Goal: Find contact information: Obtain details needed to contact an individual or organization

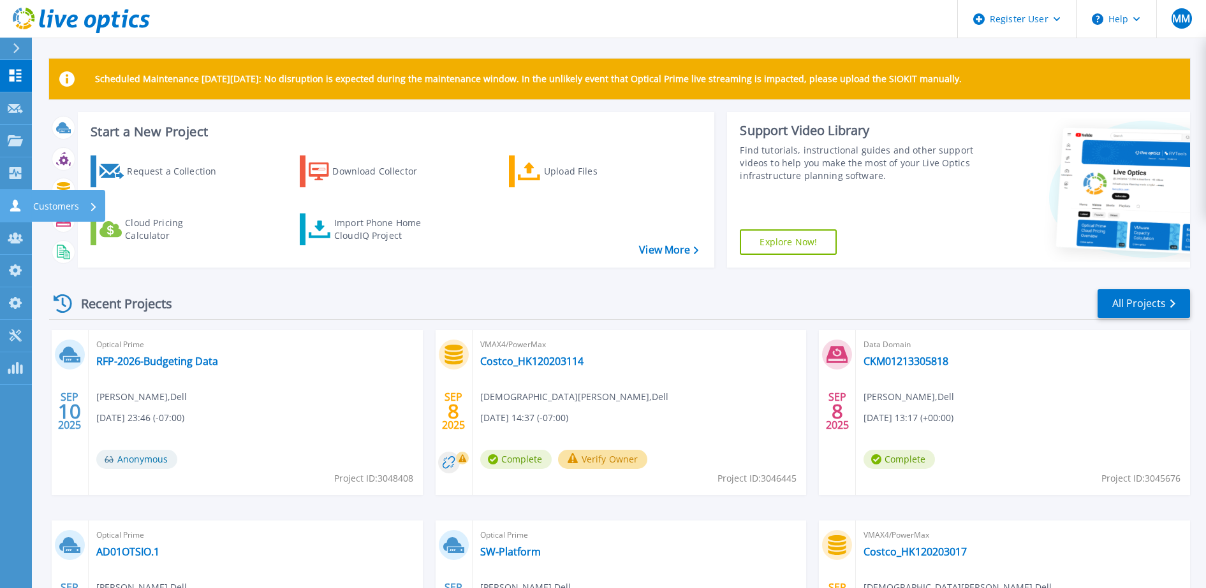
click at [18, 210] on icon at bounding box center [15, 206] width 10 height 12
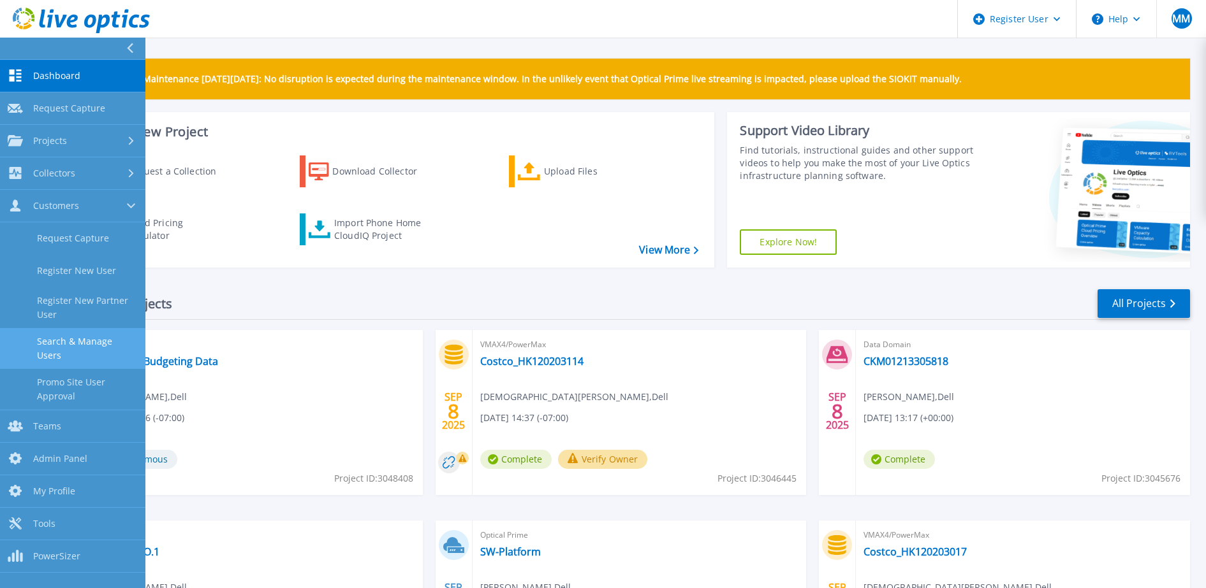
click at [113, 353] on link "Search & Manage Users" at bounding box center [72, 348] width 145 height 41
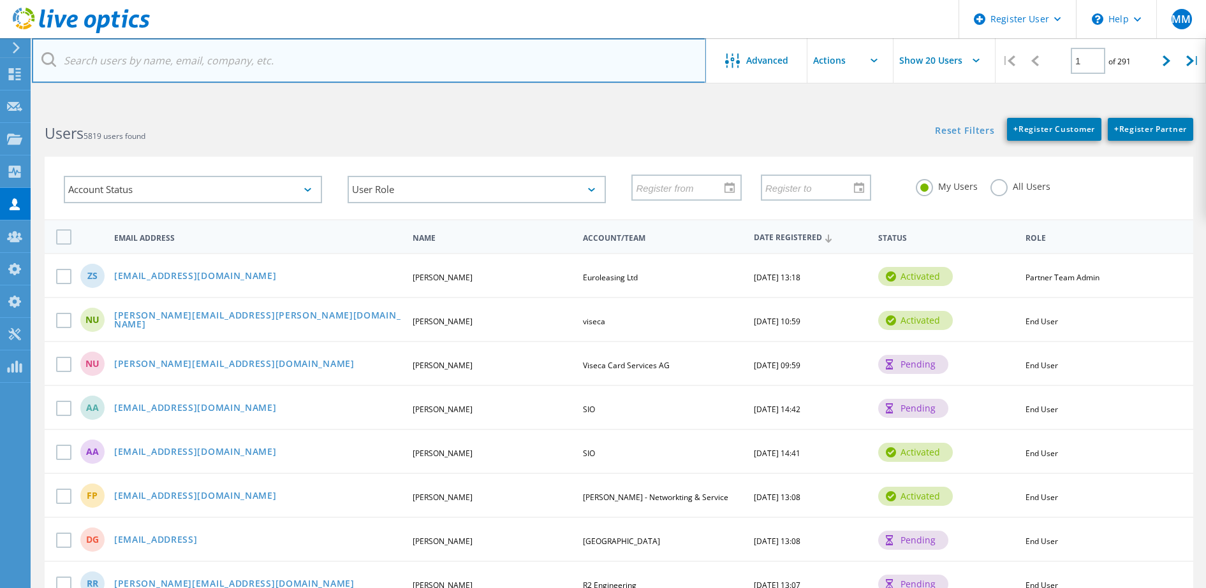
drag, startPoint x: 304, startPoint y: 61, endPoint x: 308, endPoint y: 53, distance: 8.6
click at [304, 61] on input "text" at bounding box center [369, 60] width 674 height 45
paste input "Introduction to DX and Snapshot Triage (APJ/EMEA)"
type input "Introduction to DX and Snapshot Triage (APJ/EMEA)"
click at [184, 62] on input "text" at bounding box center [369, 60] width 674 height 45
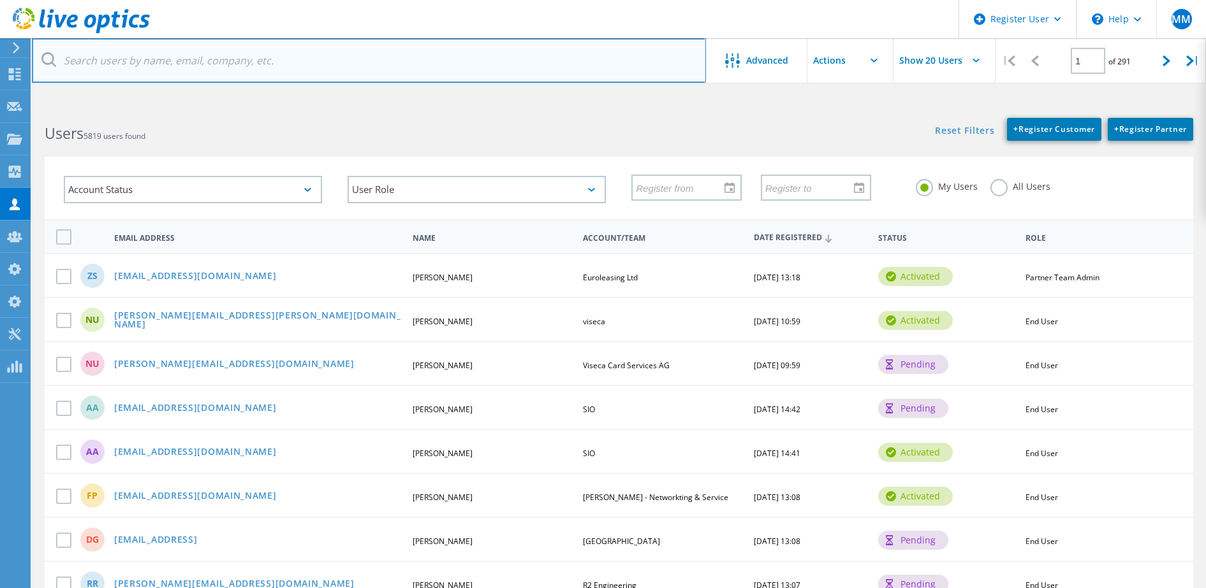
paste input "mohammad.alam@mirrigation.com.au"
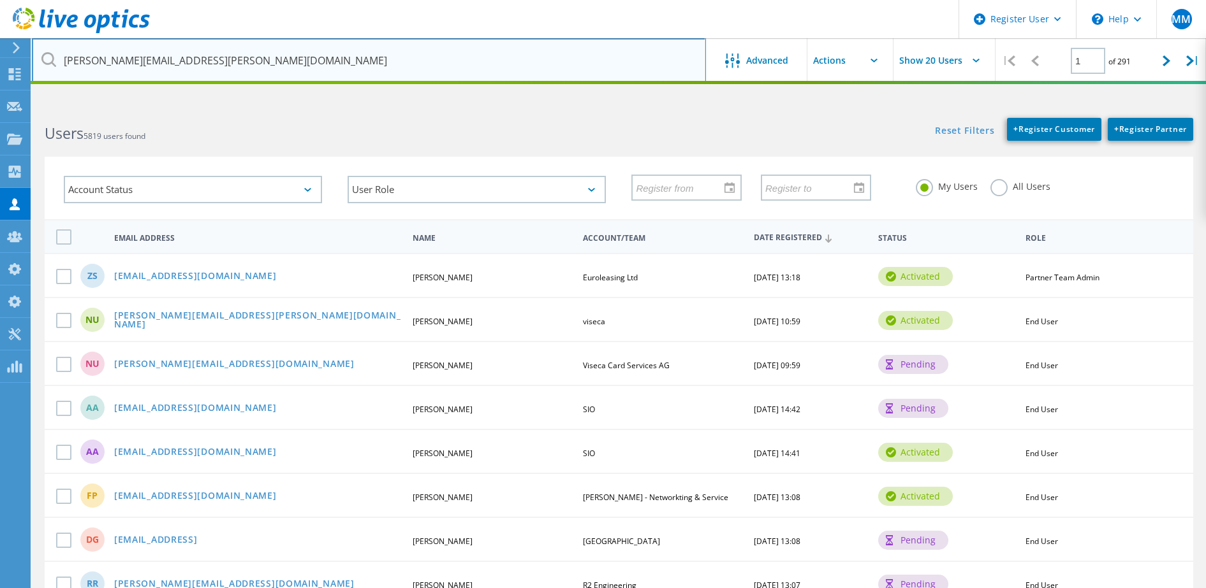
type input "mohammad.alam@mirrigation.com.au"
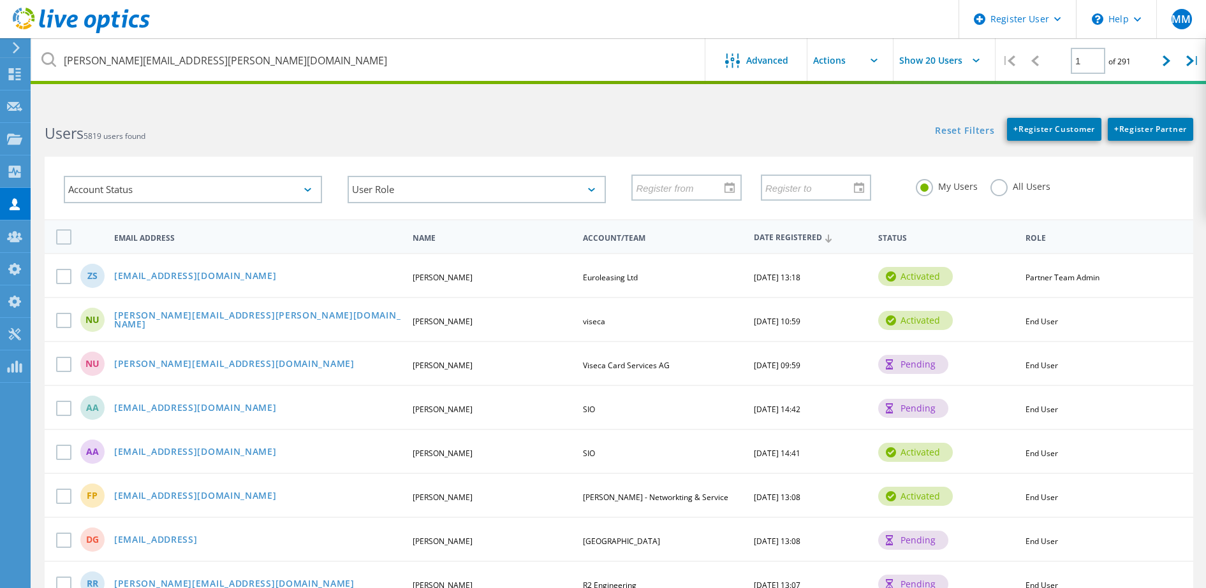
click at [1001, 190] on label "All Users" at bounding box center [1020, 185] width 60 height 12
click at [0, 0] on input "All Users" at bounding box center [0, 0] width 0 height 0
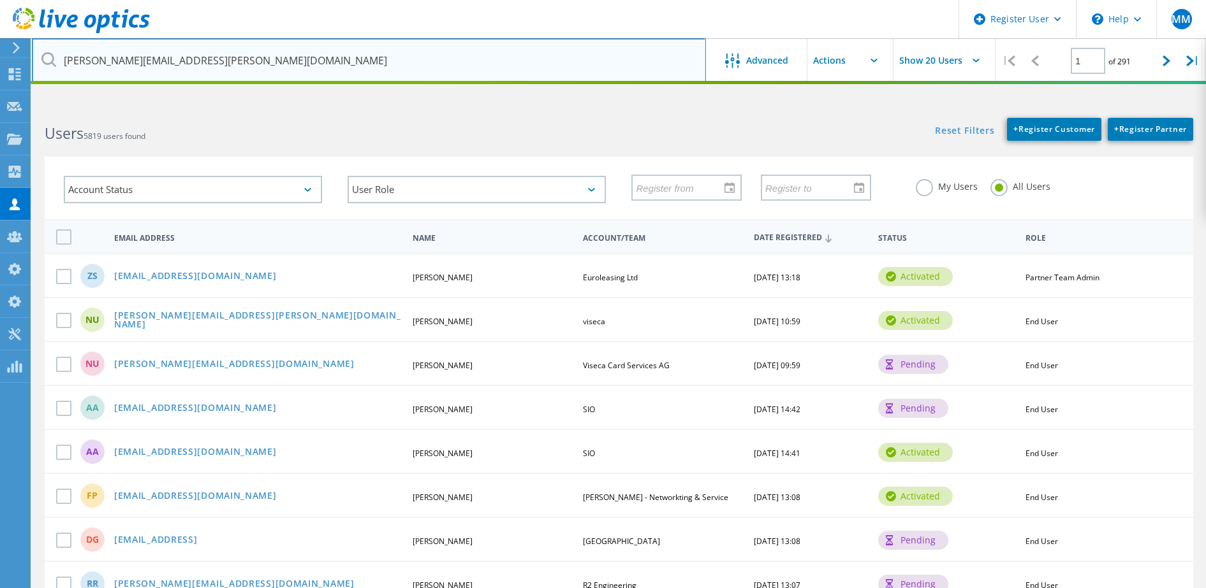
click at [318, 53] on input "mohammad.alam@mirrigation.com.au" at bounding box center [369, 60] width 674 height 45
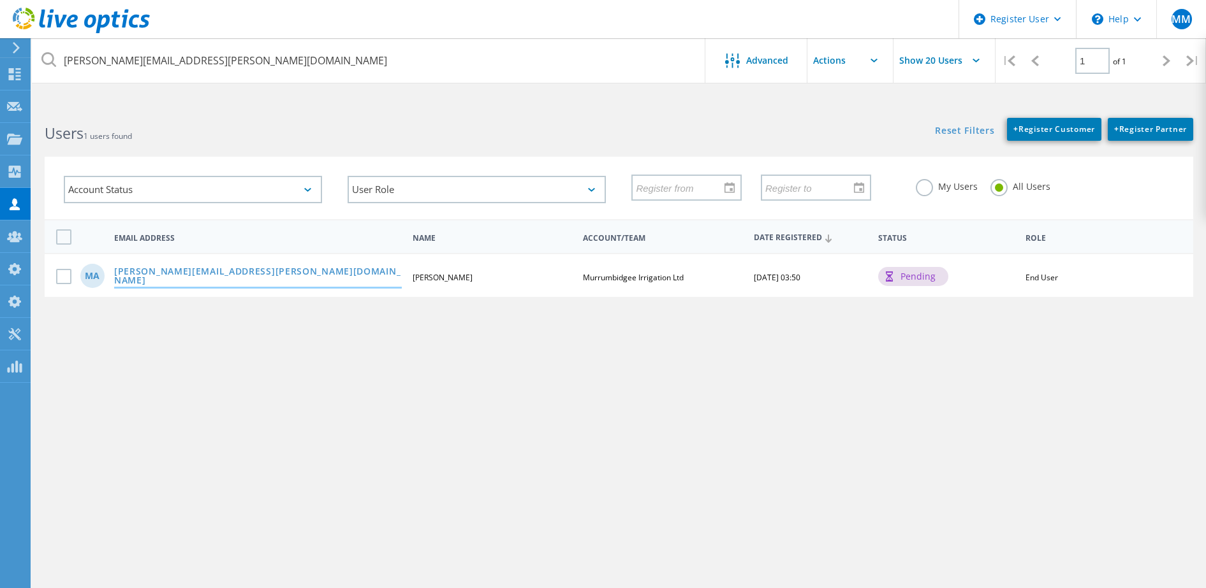
click at [164, 272] on link "mohammad.alam@mirrigation.com.au" at bounding box center [258, 277] width 288 height 20
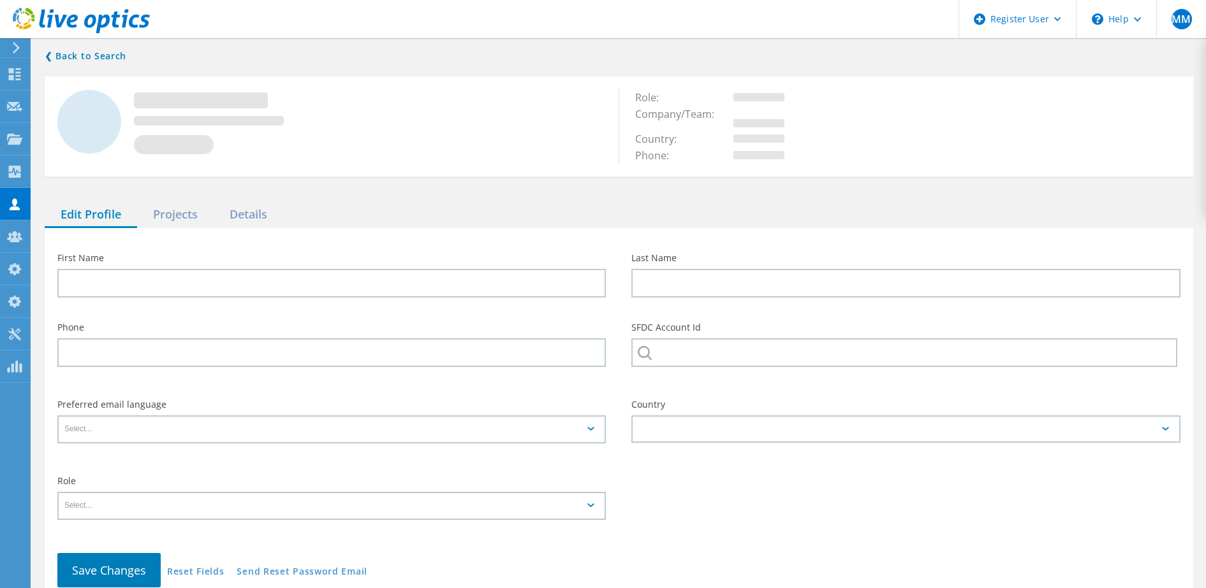
type input "Mohammad"
type input "Alam"
type input "0123456789"
type input "Murrumbidgee Irrigation Ltd"
type input "English"
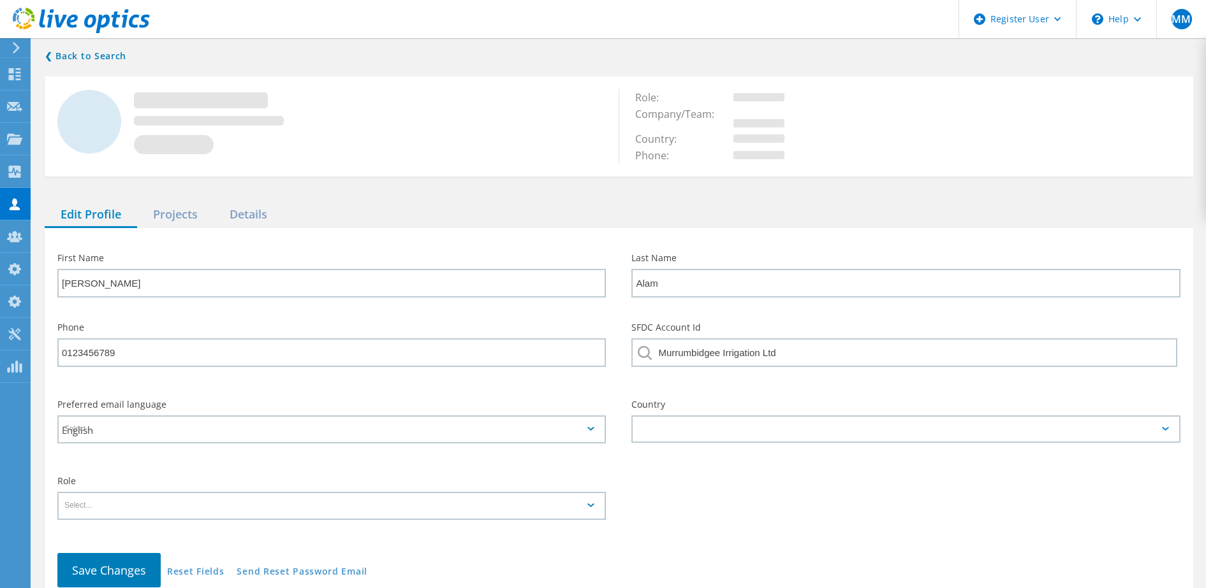
type input "End User"
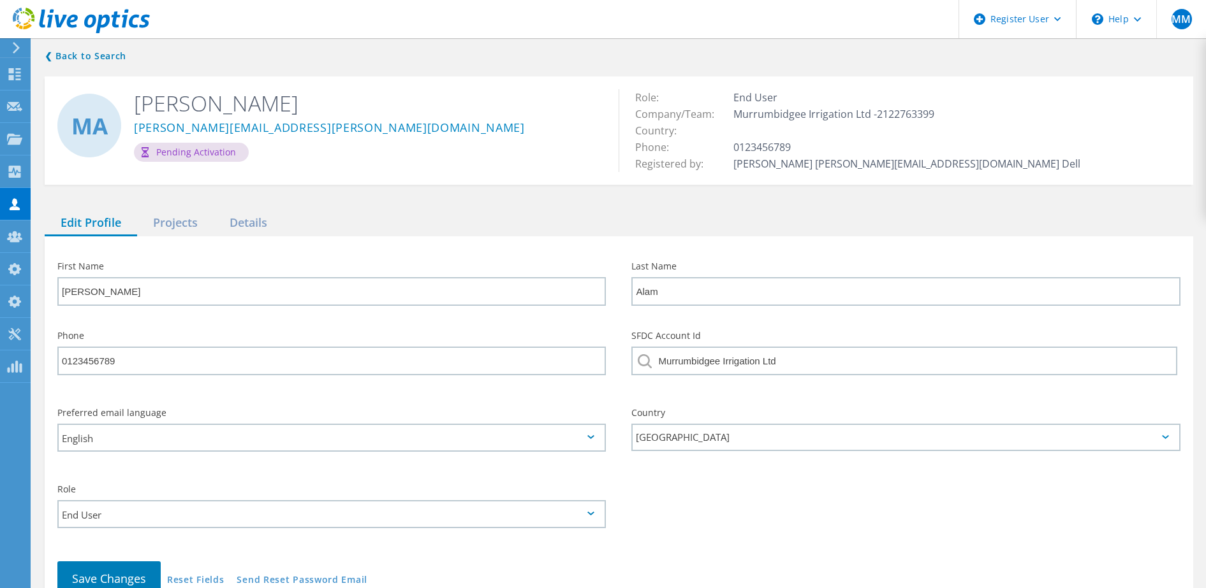
click at [383, 449] on input "English" at bounding box center [327, 438] width 537 height 26
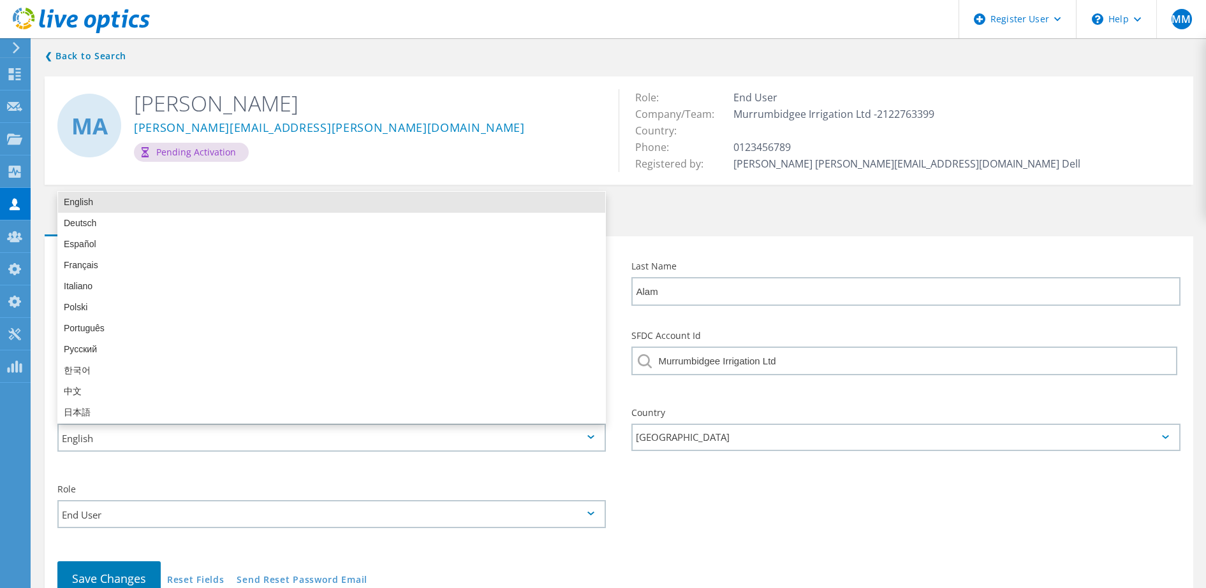
click at [406, 469] on div "Preferred email language English" at bounding box center [332, 434] width 574 height 77
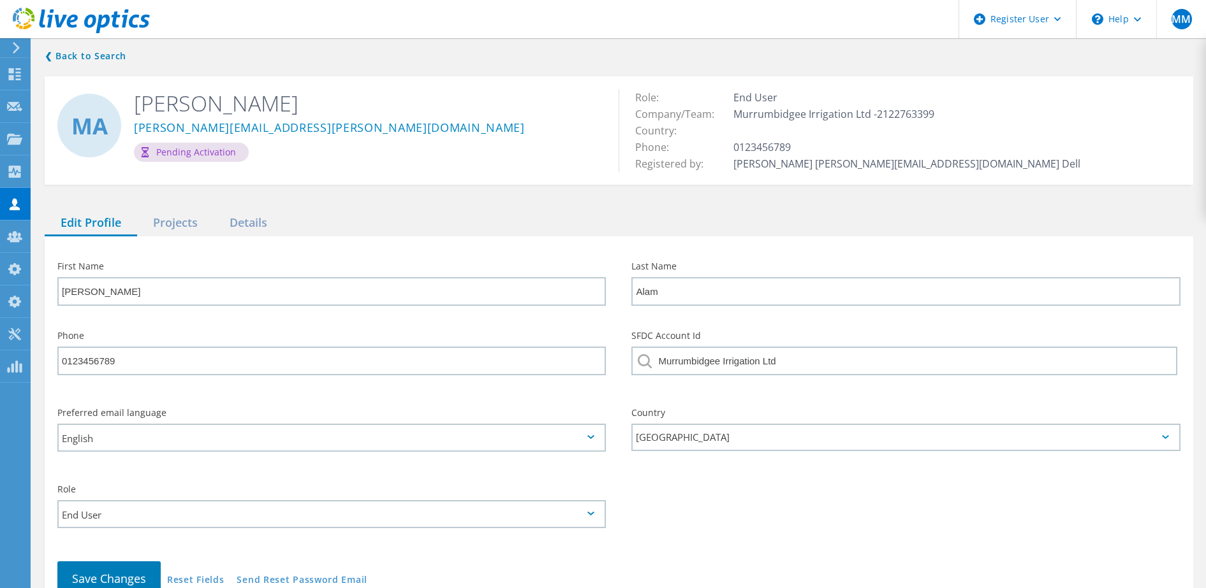
drag, startPoint x: 956, startPoint y: 261, endPoint x: 571, endPoint y: 55, distance: 437.0
click at [956, 262] on label "Last Name" at bounding box center [905, 266] width 548 height 9
drag, startPoint x: 253, startPoint y: 126, endPoint x: 241, endPoint y: 168, distance: 44.4
click at [203, 189] on div "❮ Back to Search MA Mohammad Alam mohammad.alam@mirrigation.com.au Pending Acti…" at bounding box center [619, 335] width 1174 height 599
drag, startPoint x: 373, startPoint y: 126, endPoint x: 135, endPoint y: 130, distance: 238.5
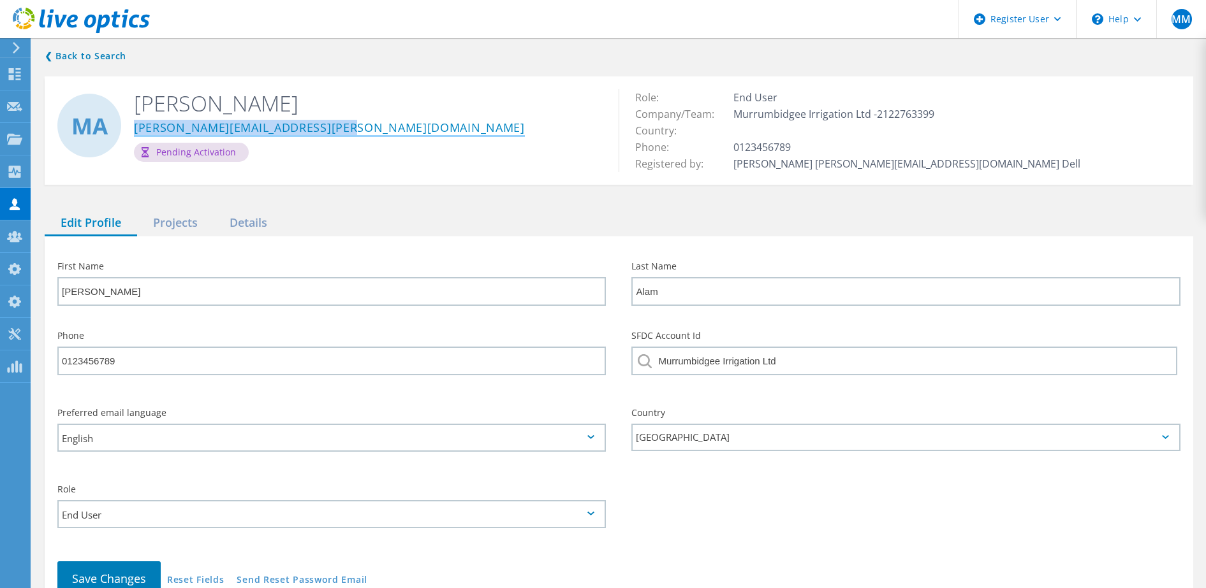
click at [135, 130] on div "mohammad.alam@mirrigation.com.au" at bounding box center [366, 130] width 465 height 26
copy link "mohammad.alam@mirrigation.com.au"
